Goal: Task Accomplishment & Management: Complete application form

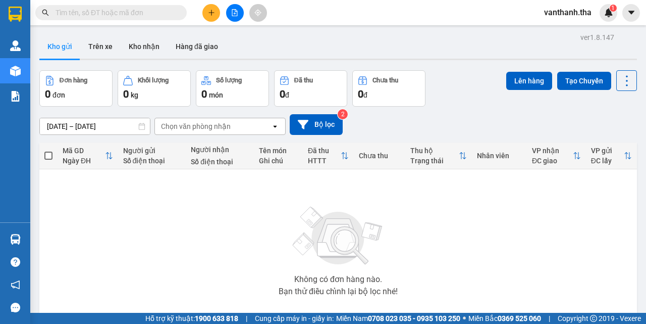
click at [173, 7] on span at bounding box center [110, 12] width 151 height 15
click at [166, 12] on input "text" at bounding box center [115, 12] width 119 height 11
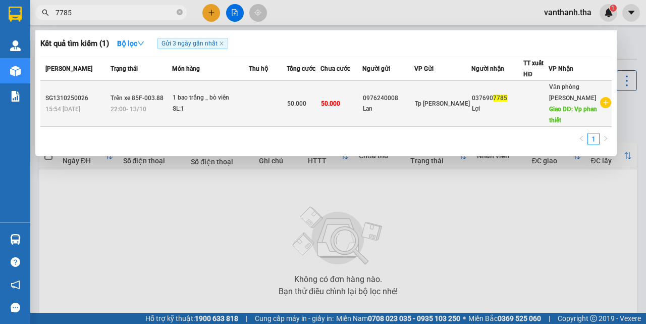
type input "7785"
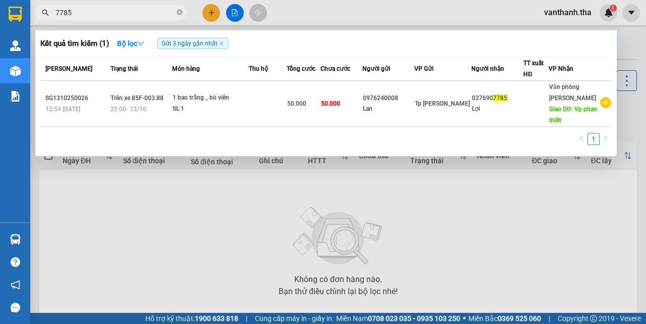
click at [284, 113] on td at bounding box center [267, 104] width 37 height 46
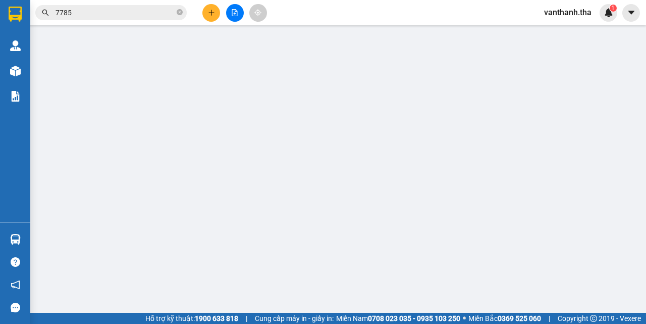
type input "0976240008"
type input "Lan"
type input "0376907785"
type input "Lợi"
type input "Vp phan thiết"
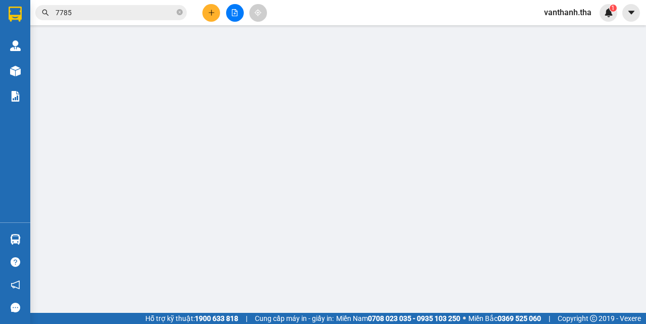
type input "50.000"
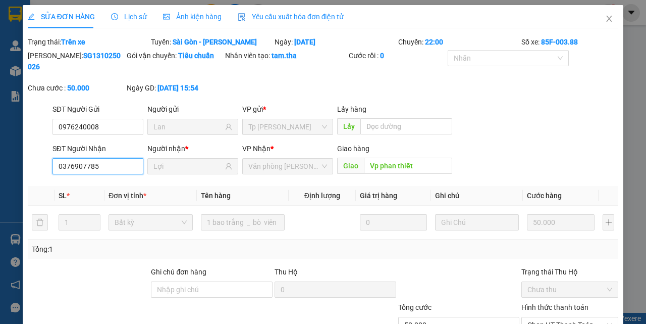
drag, startPoint x: 105, startPoint y: 163, endPoint x: 38, endPoint y: 161, distance: 66.2
click at [38, 161] on div "SĐT Người Nhận 0376907785 0376907785 Người nhận * Lợi VP Nhận * Văn phòng Phan …" at bounding box center [323, 160] width 593 height 35
click at [605, 19] on icon "close" at bounding box center [609, 19] width 8 height 8
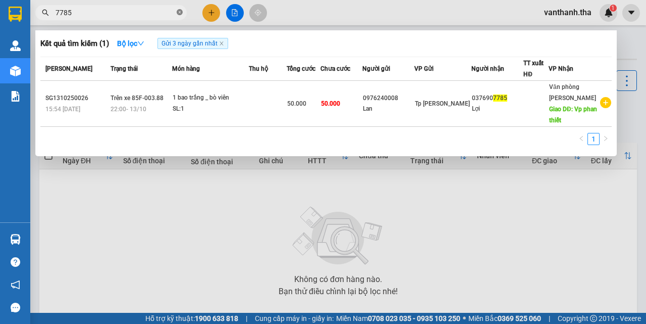
click at [178, 13] on icon "close-circle" at bounding box center [180, 12] width 6 height 6
